Goal: Information Seeking & Learning: Learn about a topic

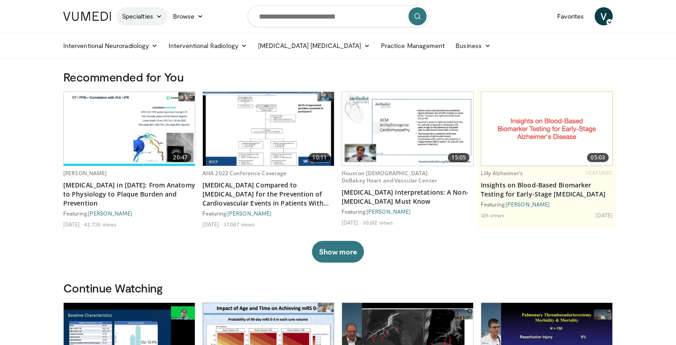
click at [162, 13] on link "Specialties" at bounding box center [142, 16] width 51 height 18
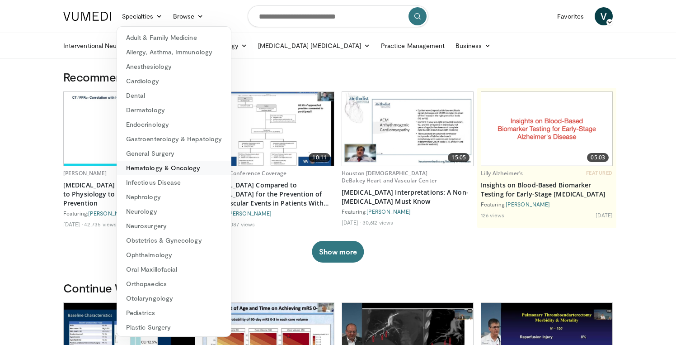
click at [173, 169] on link "Hematology & Oncology" at bounding box center [174, 168] width 114 height 14
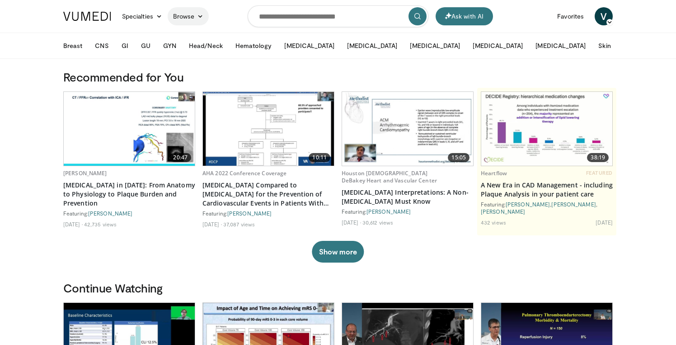
click at [204, 19] on link "Browse" at bounding box center [189, 16] width 42 height 18
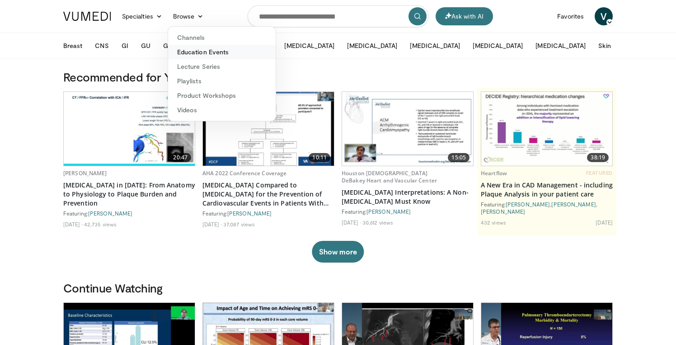
click at [195, 45] on link "Education Events" at bounding box center [222, 52] width 108 height 14
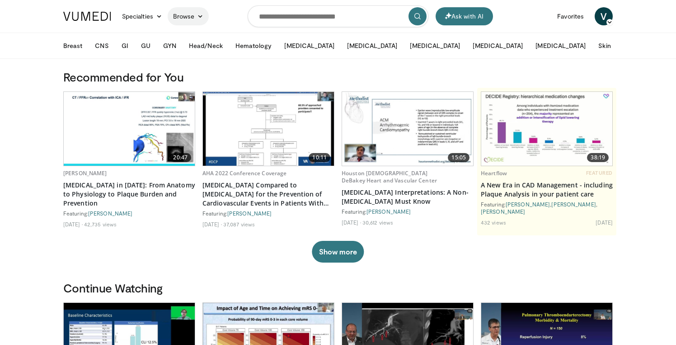
click at [197, 9] on link "Browse" at bounding box center [189, 16] width 42 height 18
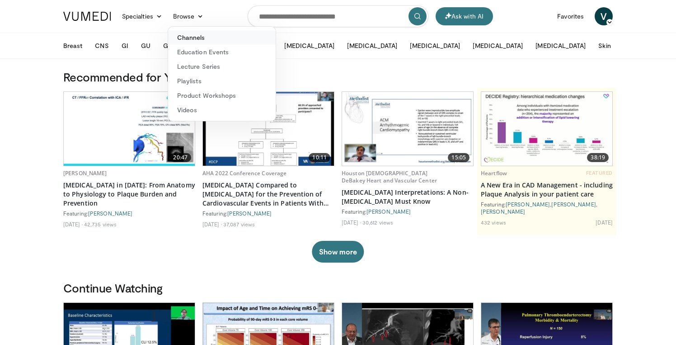
click at [184, 34] on link "Channels" at bounding box center [222, 37] width 108 height 14
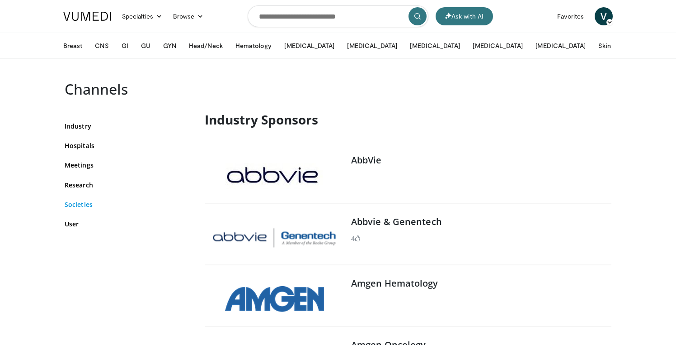
click at [83, 204] on link "Societies" at bounding box center [128, 203] width 127 height 9
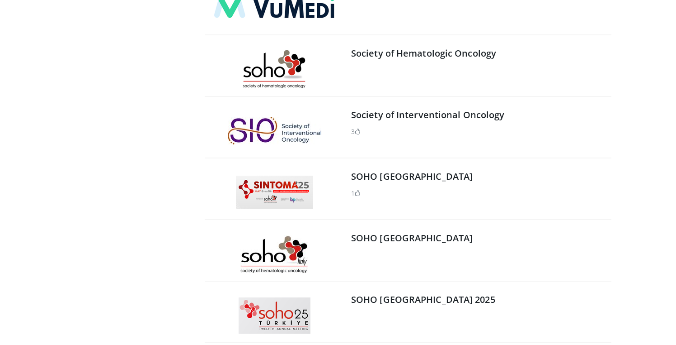
scroll to position [30448, 0]
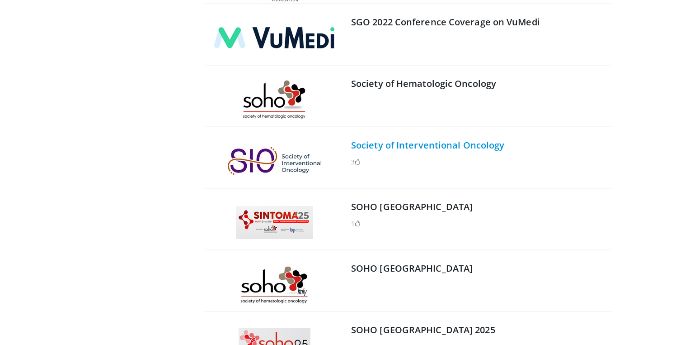
click at [452, 139] on link "Society of Interventional Oncology" at bounding box center [427, 145] width 153 height 12
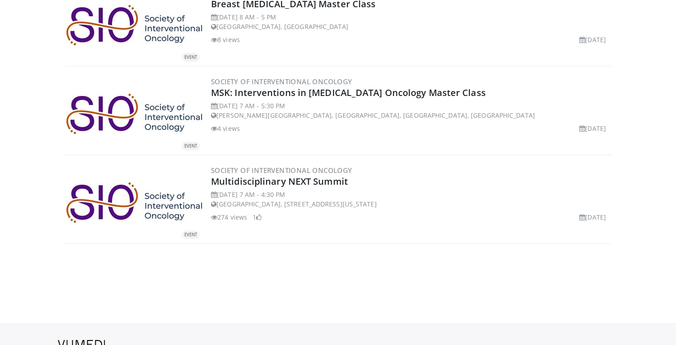
scroll to position [372, 0]
